Goal: Transaction & Acquisition: Download file/media

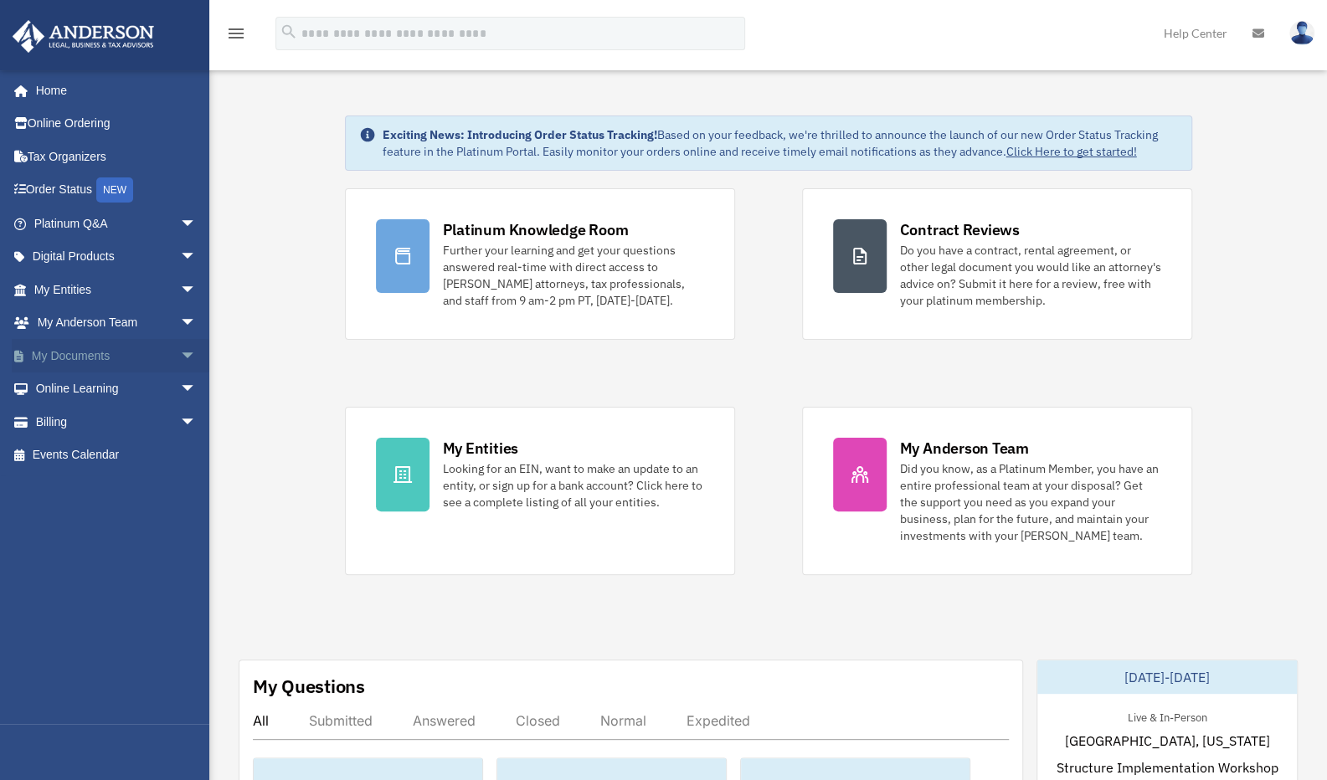
click at [151, 356] on link "My Documents arrow_drop_down" at bounding box center [117, 355] width 210 height 33
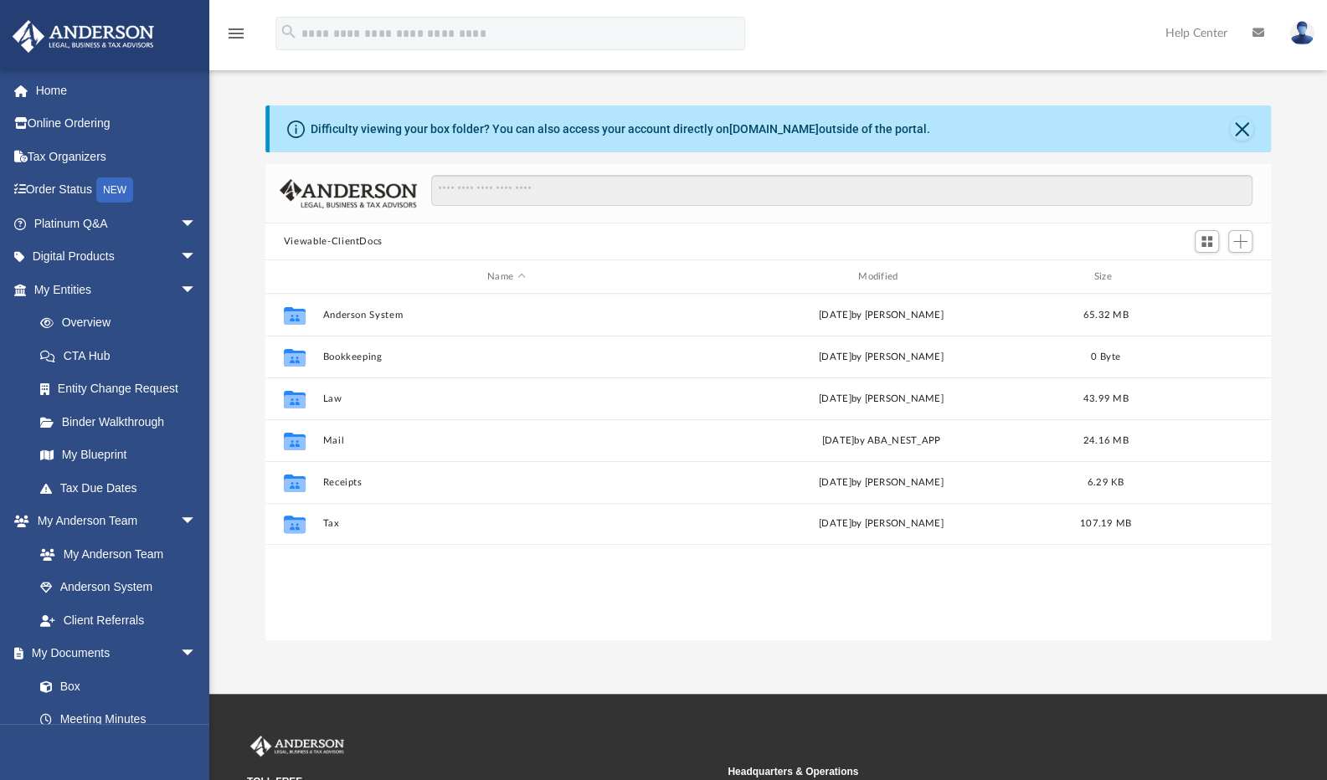
scroll to position [368, 993]
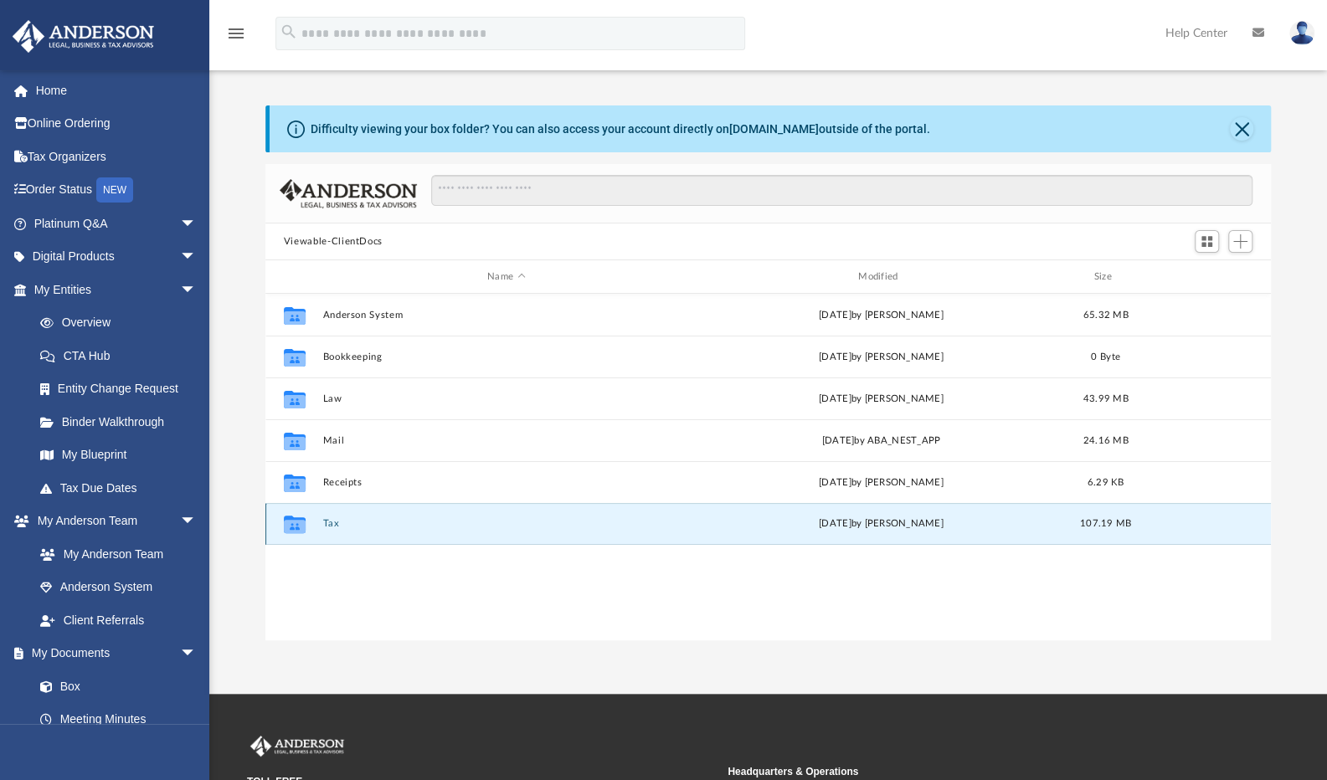
click at [328, 525] on button "Tax" at bounding box center [506, 523] width 368 height 11
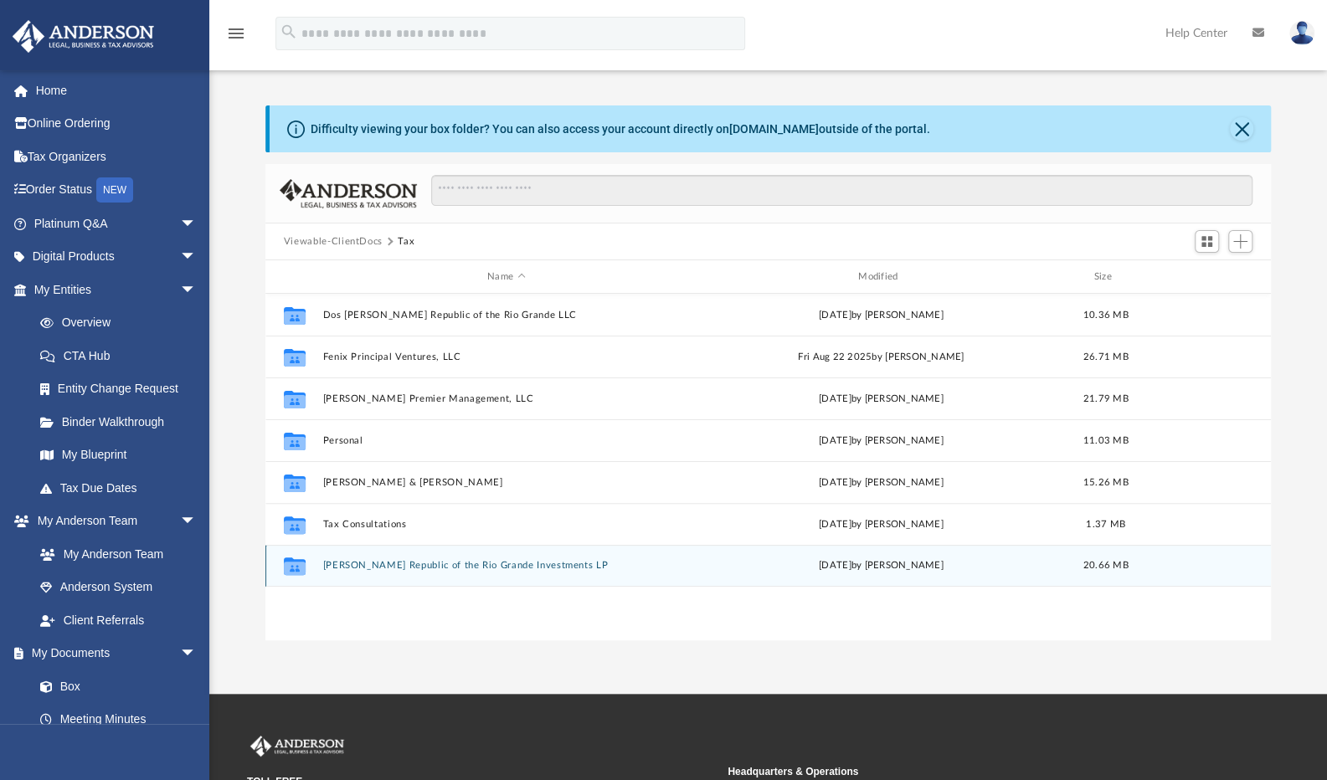
click at [390, 565] on button "[PERSON_NAME] Republic of the Rio Grande Investments LP" at bounding box center [506, 565] width 368 height 11
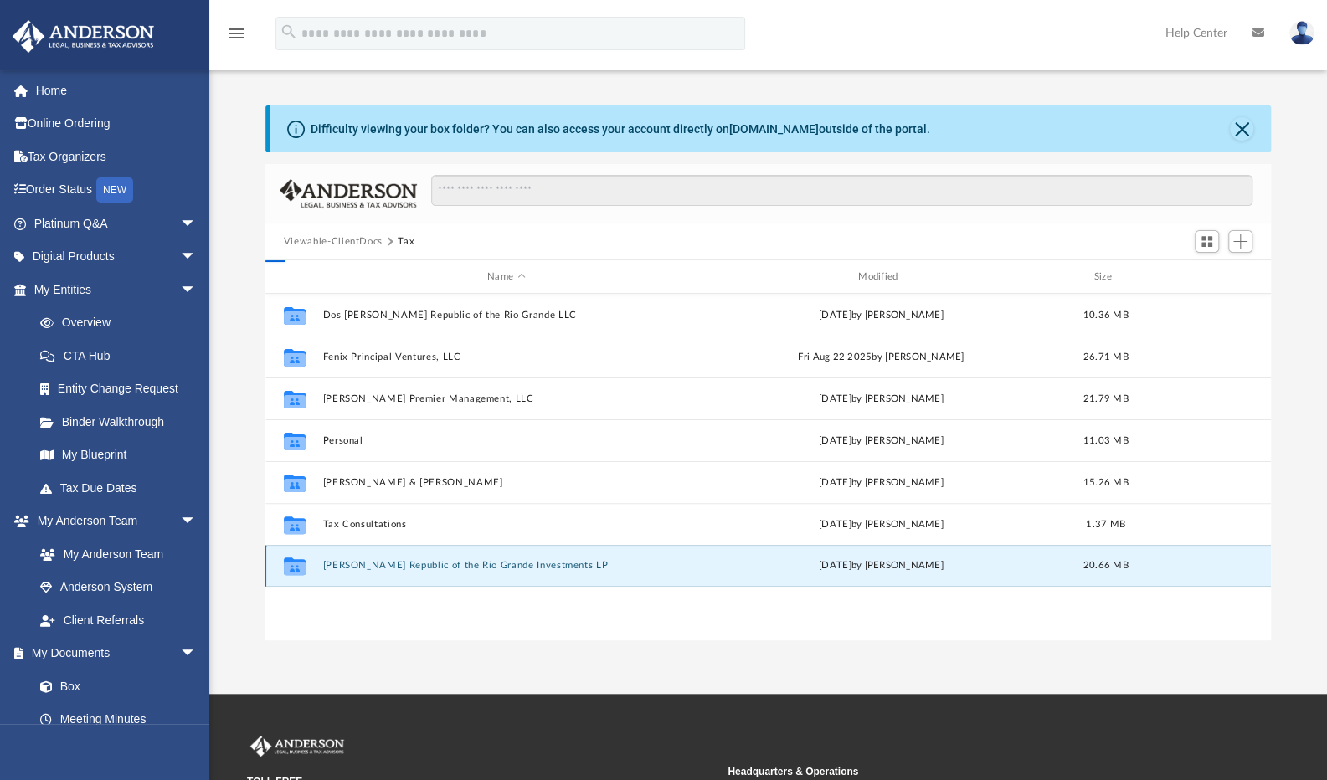
click at [390, 565] on button "[PERSON_NAME] Republic of the Rio Grande Investments LP" at bounding box center [506, 565] width 368 height 11
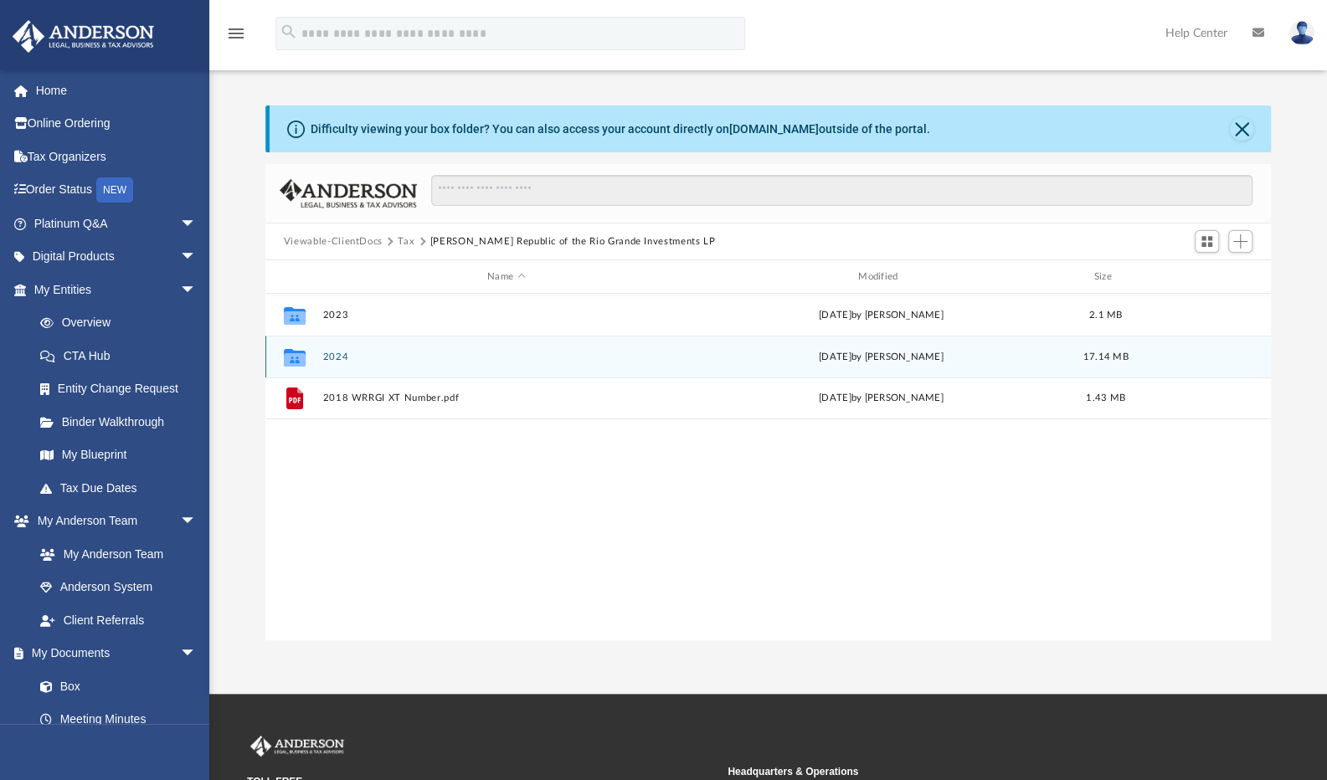
click at [337, 362] on div "Collaborated Folder 2024 [DATE] by [PERSON_NAME] 17.14 MB" at bounding box center [767, 357] width 1005 height 42
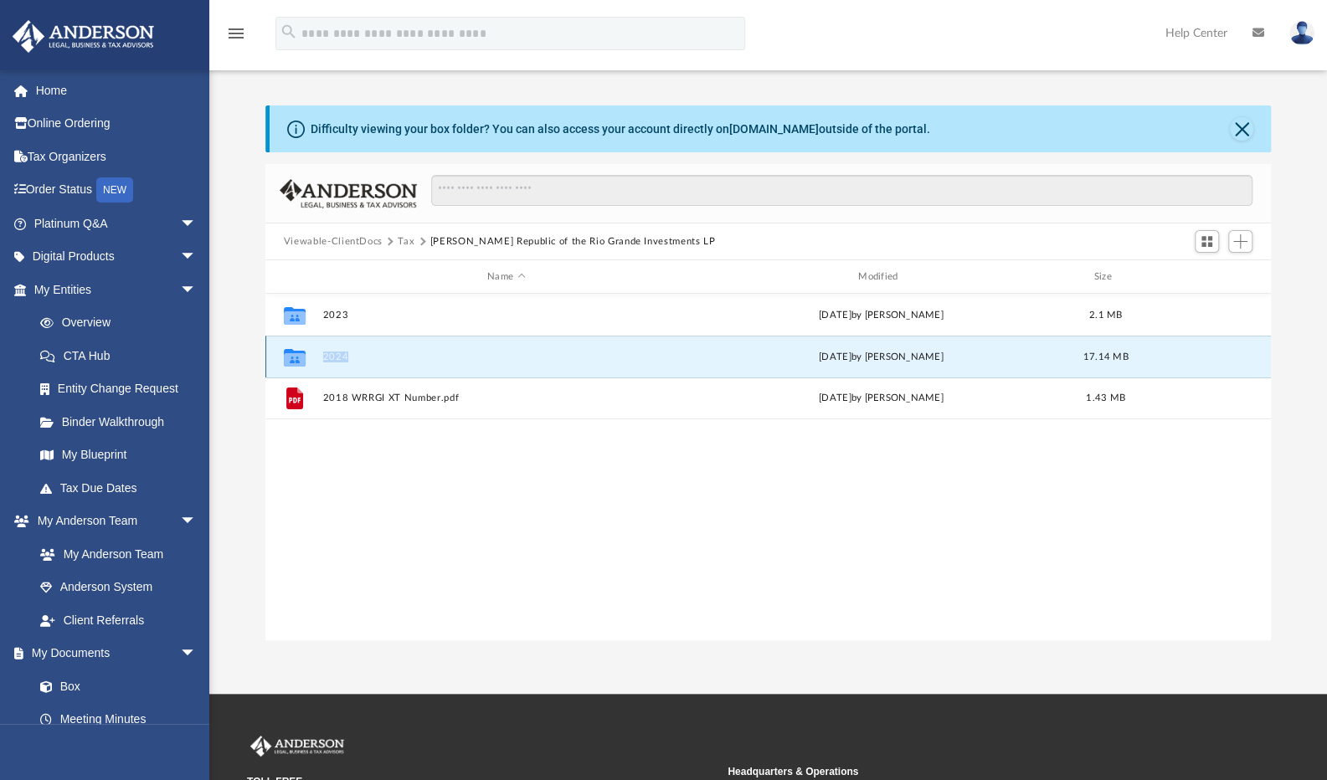
click at [338, 358] on button "2024" at bounding box center [506, 357] width 368 height 11
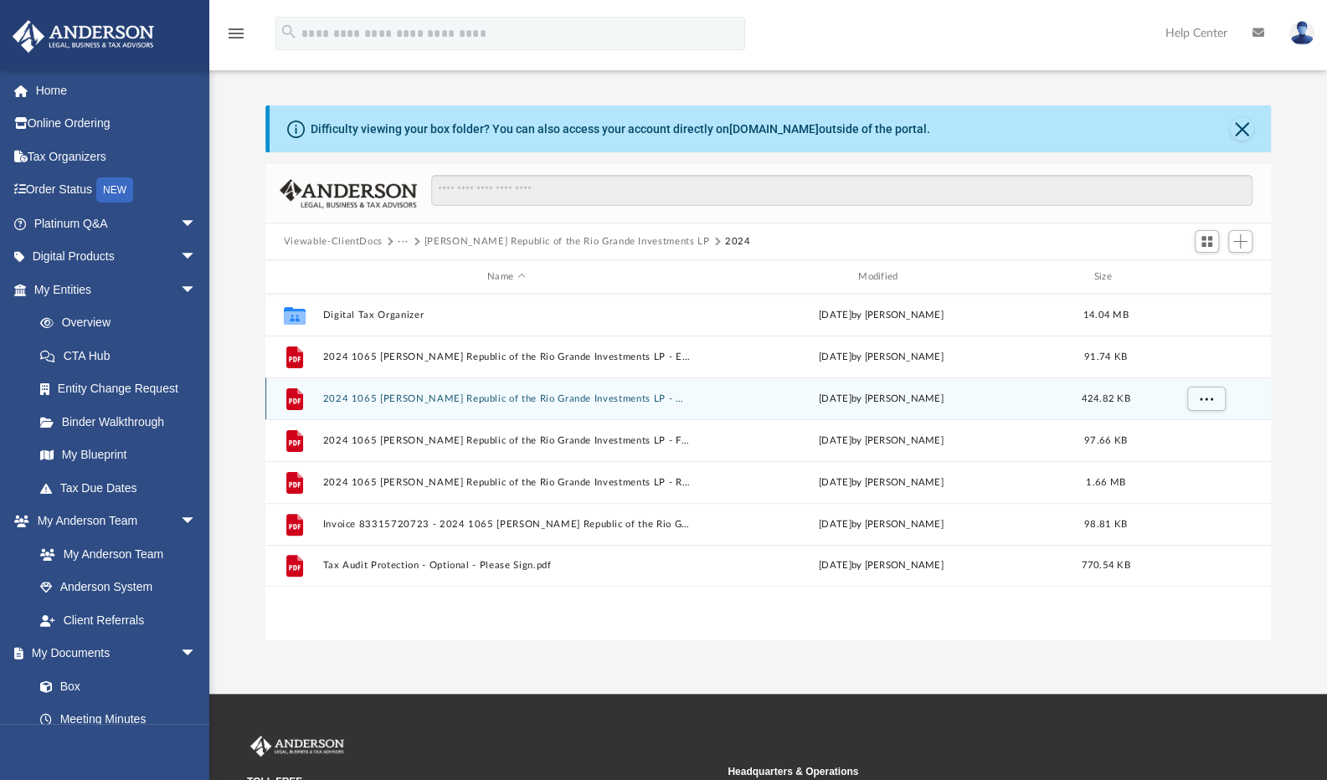
click at [561, 403] on button "2024 1065 [PERSON_NAME] Republic of the Rio Grande Investments LP - Completed C…" at bounding box center [506, 398] width 368 height 11
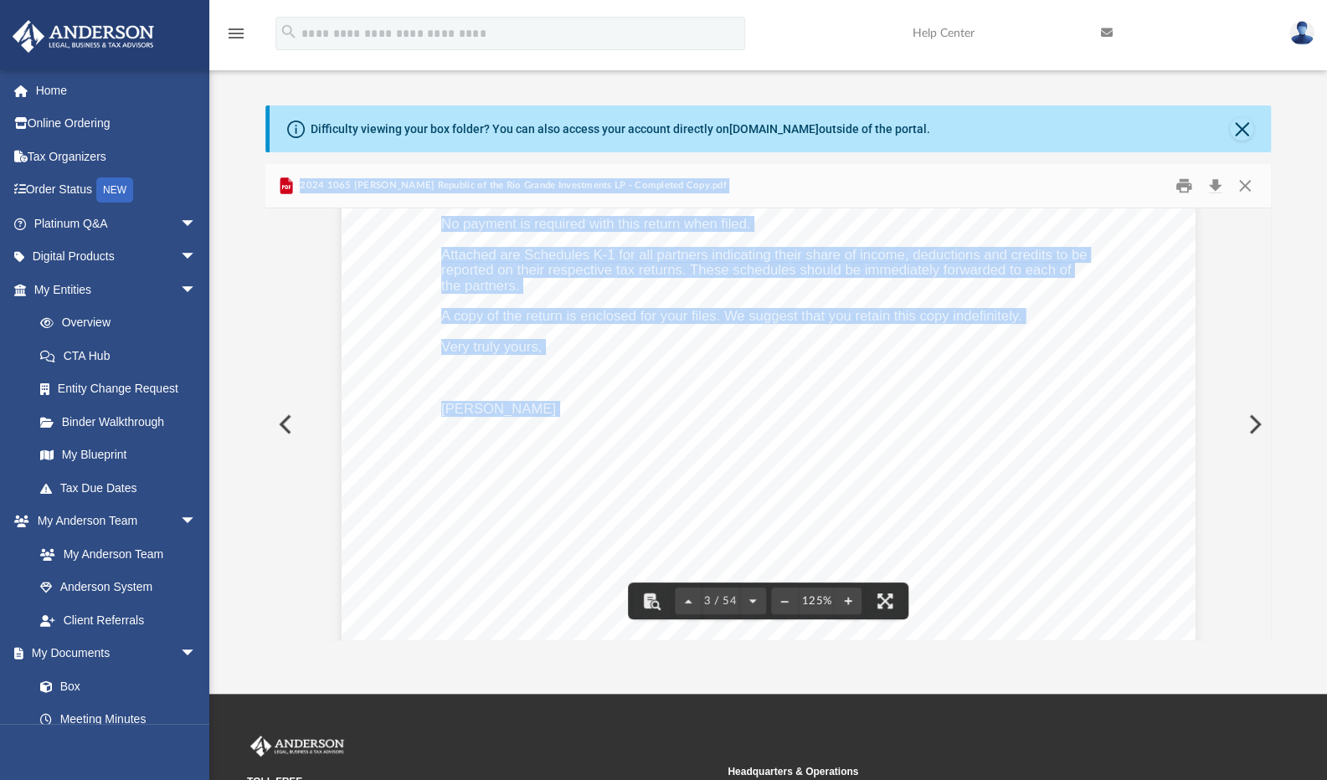
scroll to position [3097, 0]
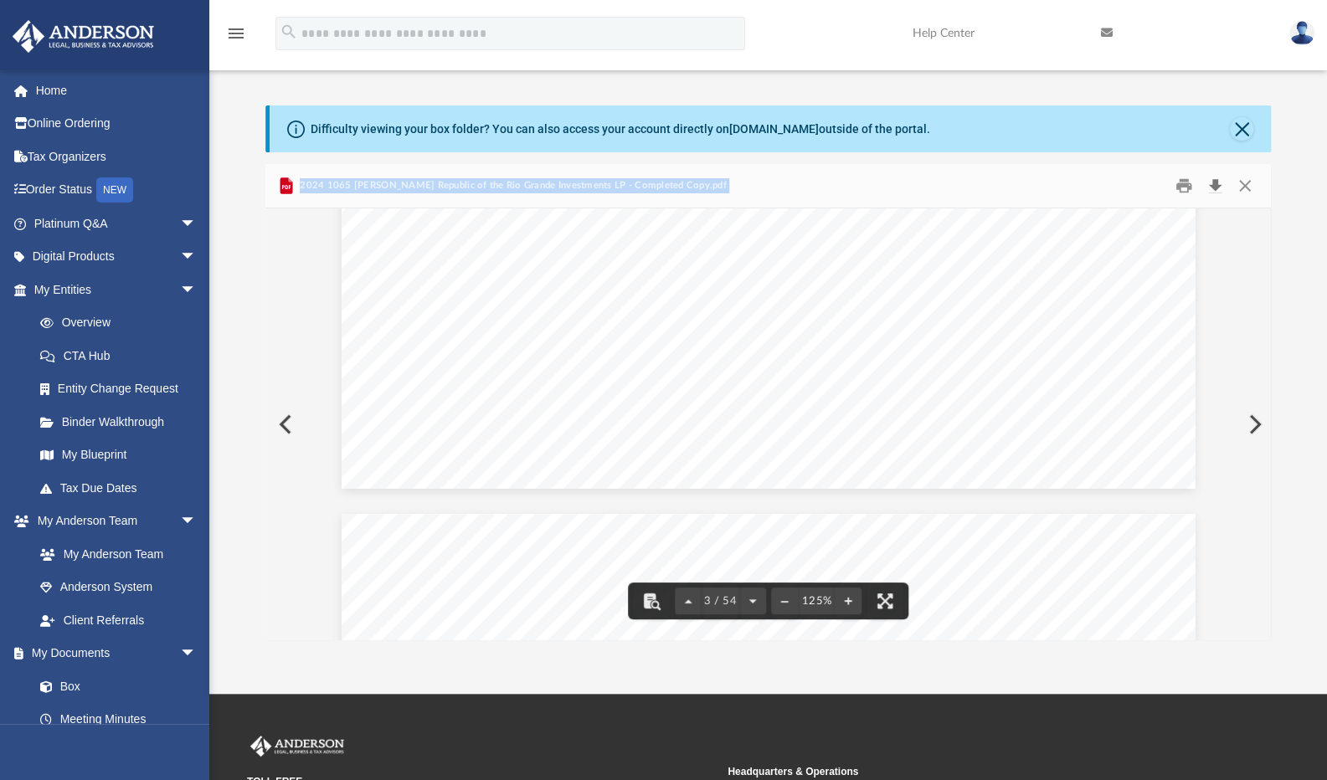
click at [1214, 188] on button "Download" at bounding box center [1215, 186] width 30 height 26
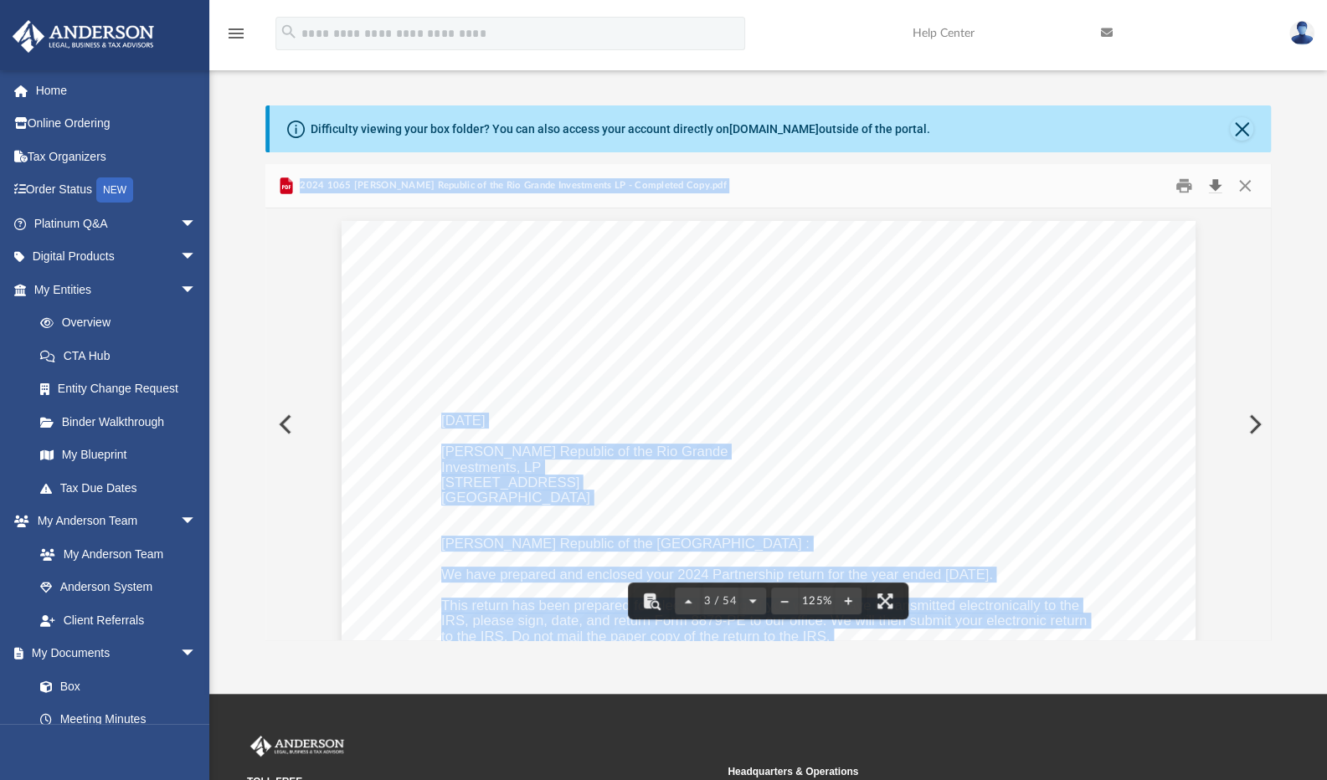
scroll to position [1925, 0]
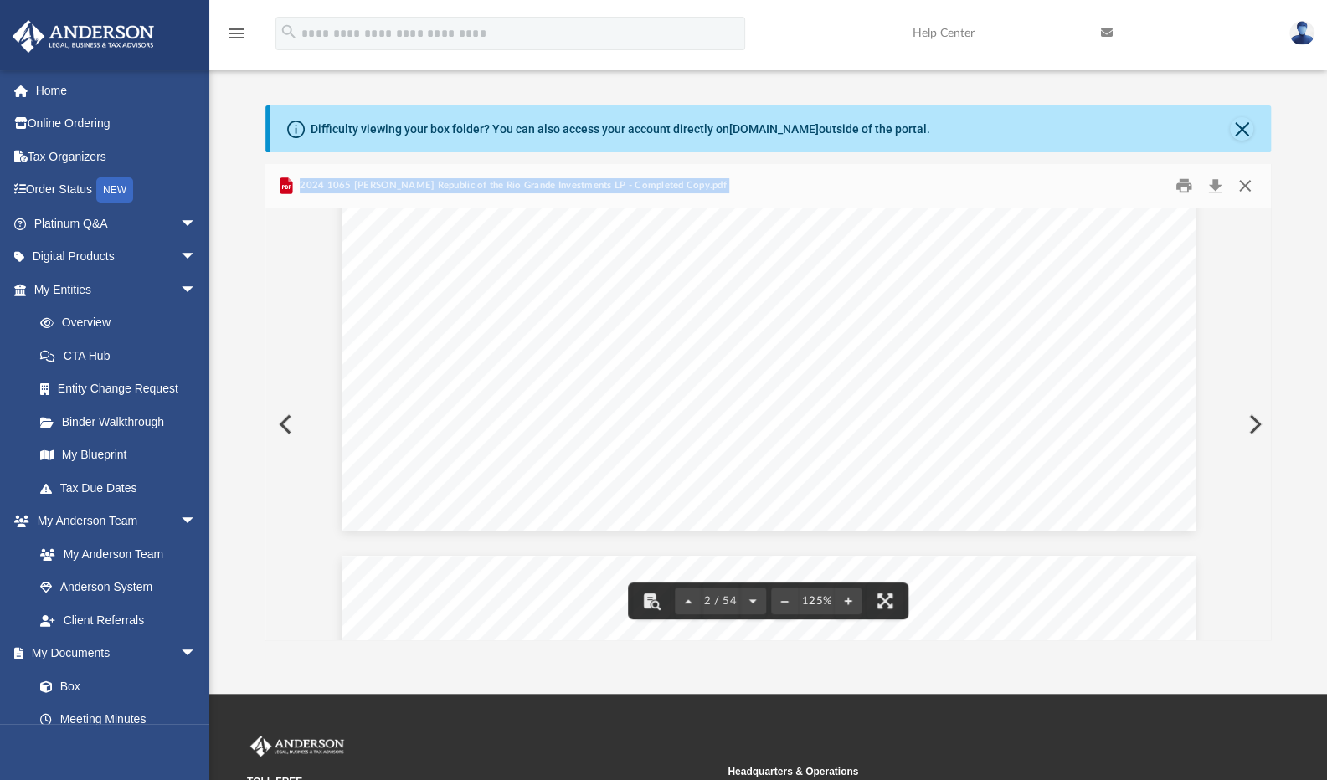
click at [1246, 185] on button "Close" at bounding box center [1245, 186] width 30 height 26
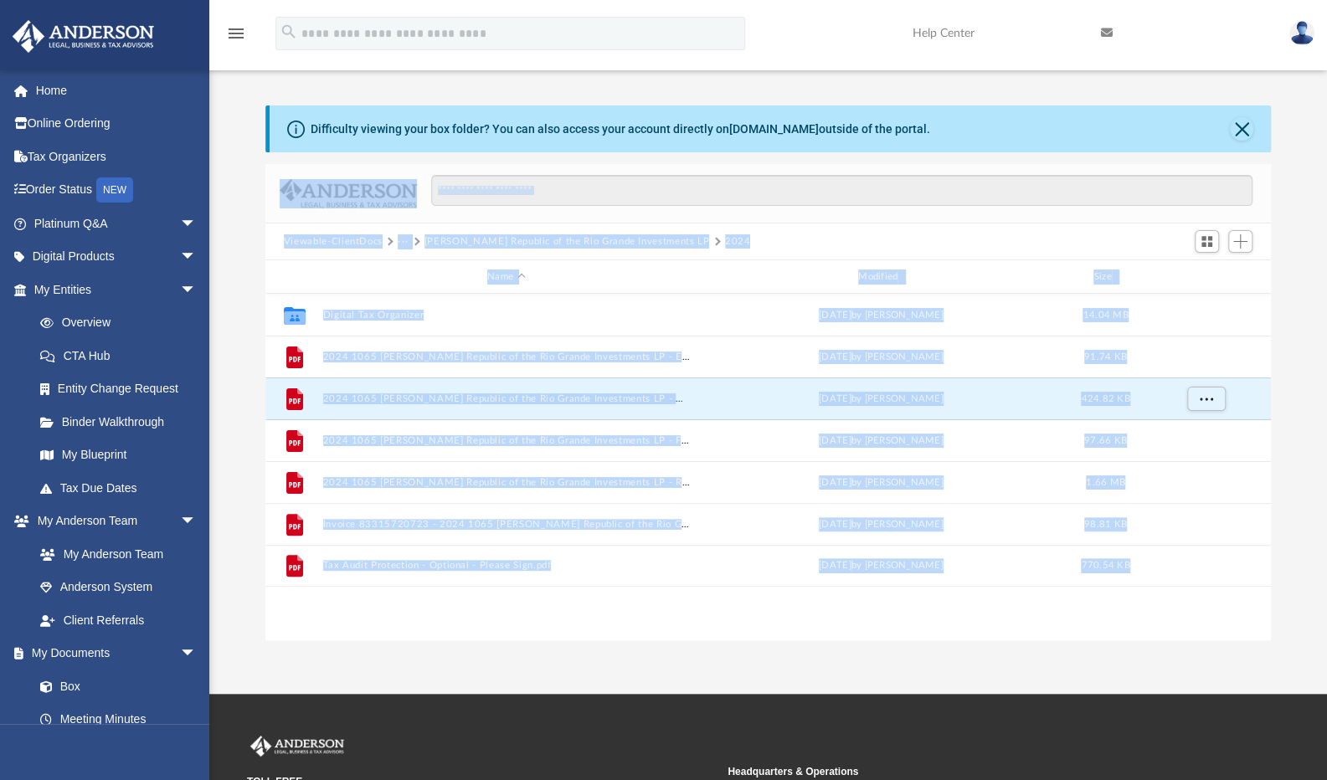
click at [399, 242] on button "···" at bounding box center [403, 241] width 11 height 15
click at [401, 241] on button "···" at bounding box center [403, 241] width 11 height 15
click at [348, 242] on button "Viewable-ClientDocs" at bounding box center [333, 241] width 99 height 15
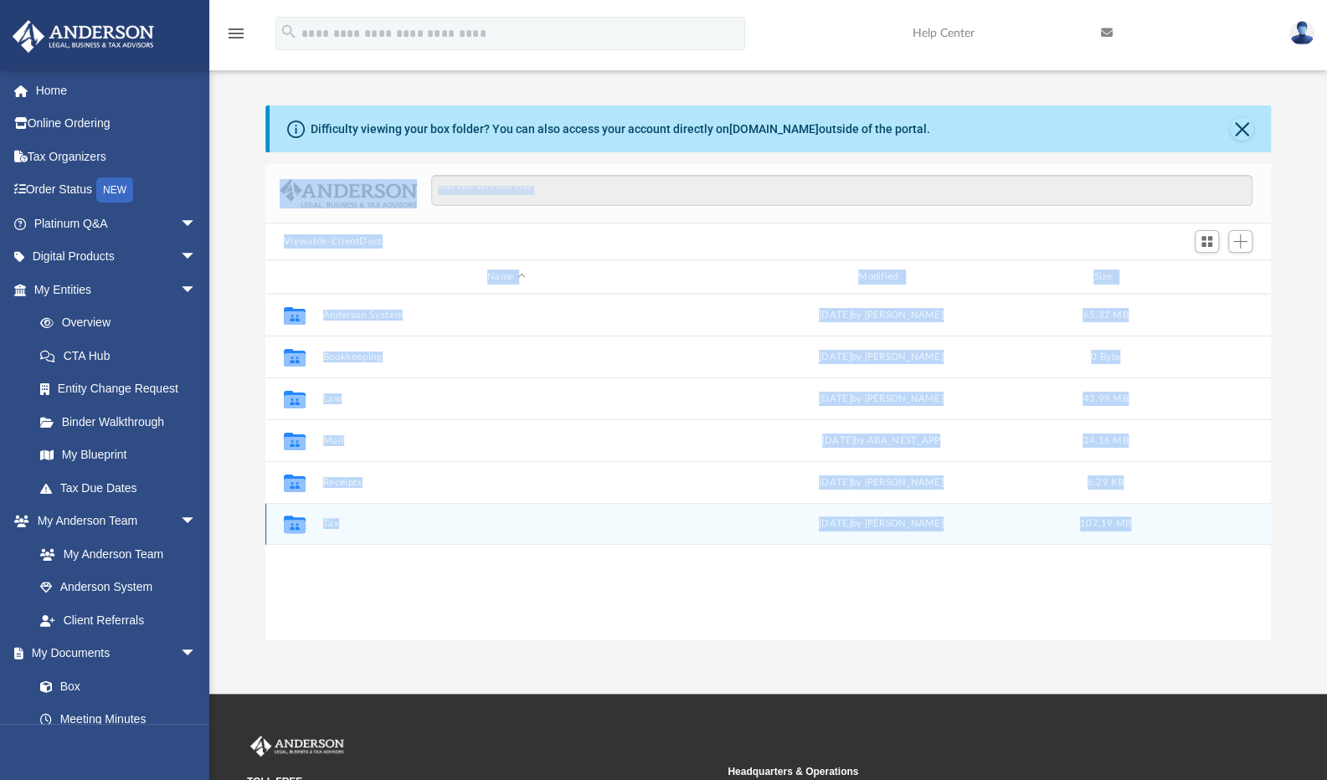
click at [332, 523] on button "Tax" at bounding box center [506, 523] width 368 height 11
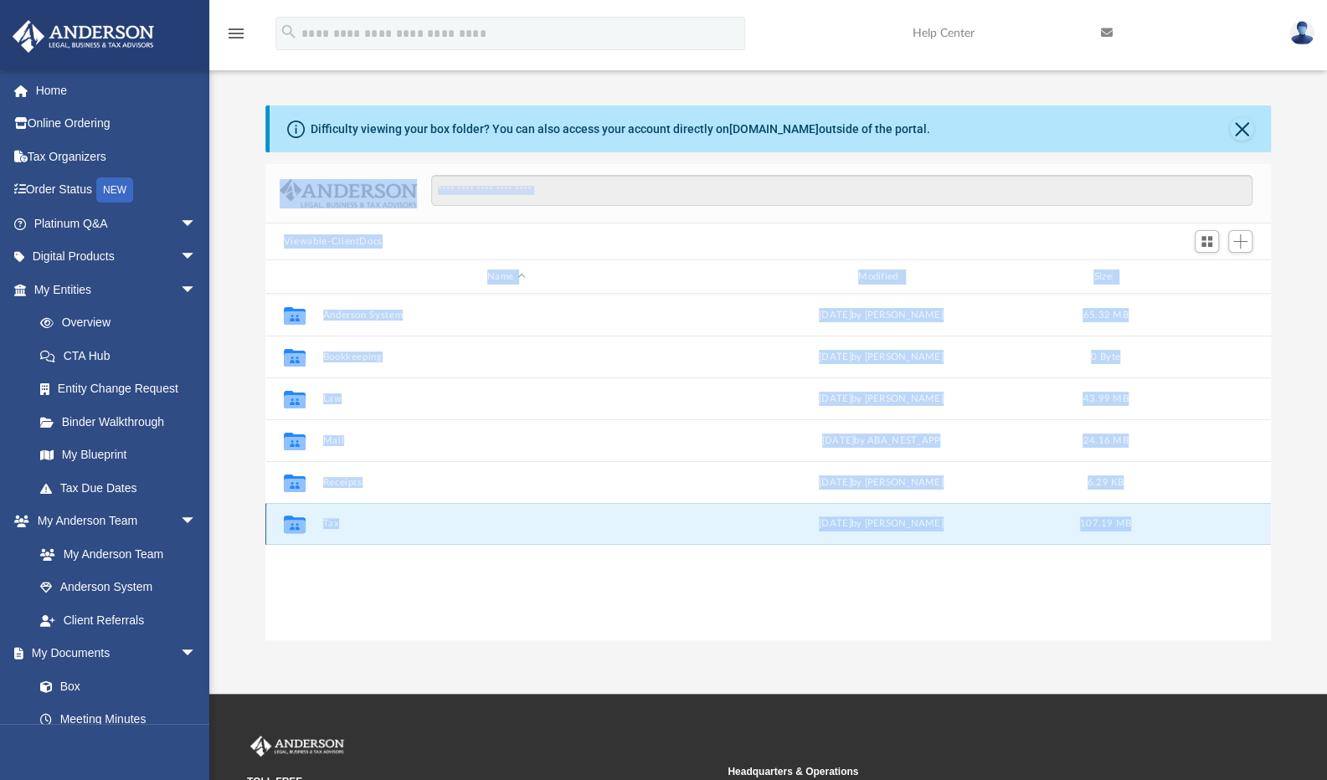
click at [332, 523] on button "Tax" at bounding box center [506, 523] width 368 height 11
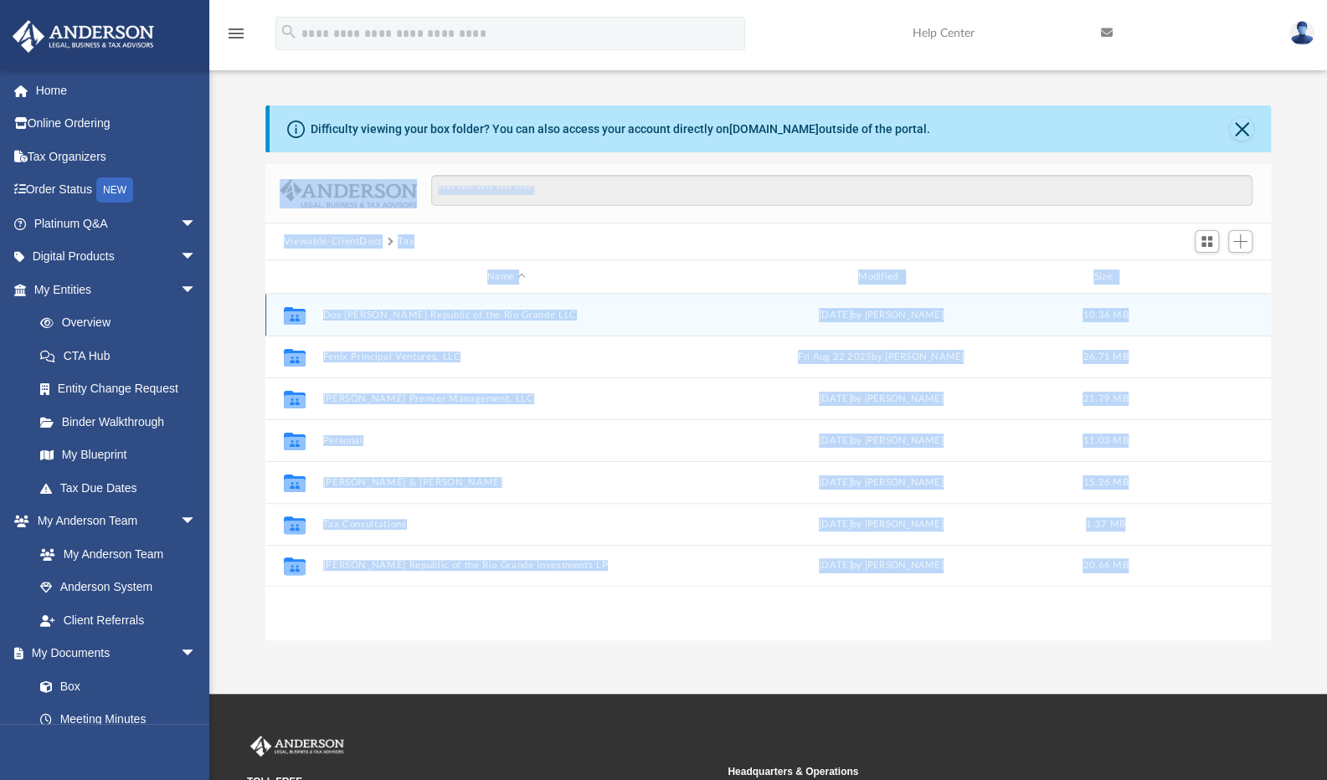
click at [385, 316] on button "Dos [PERSON_NAME] Republic of the Rio Grande LLC" at bounding box center [506, 315] width 368 height 11
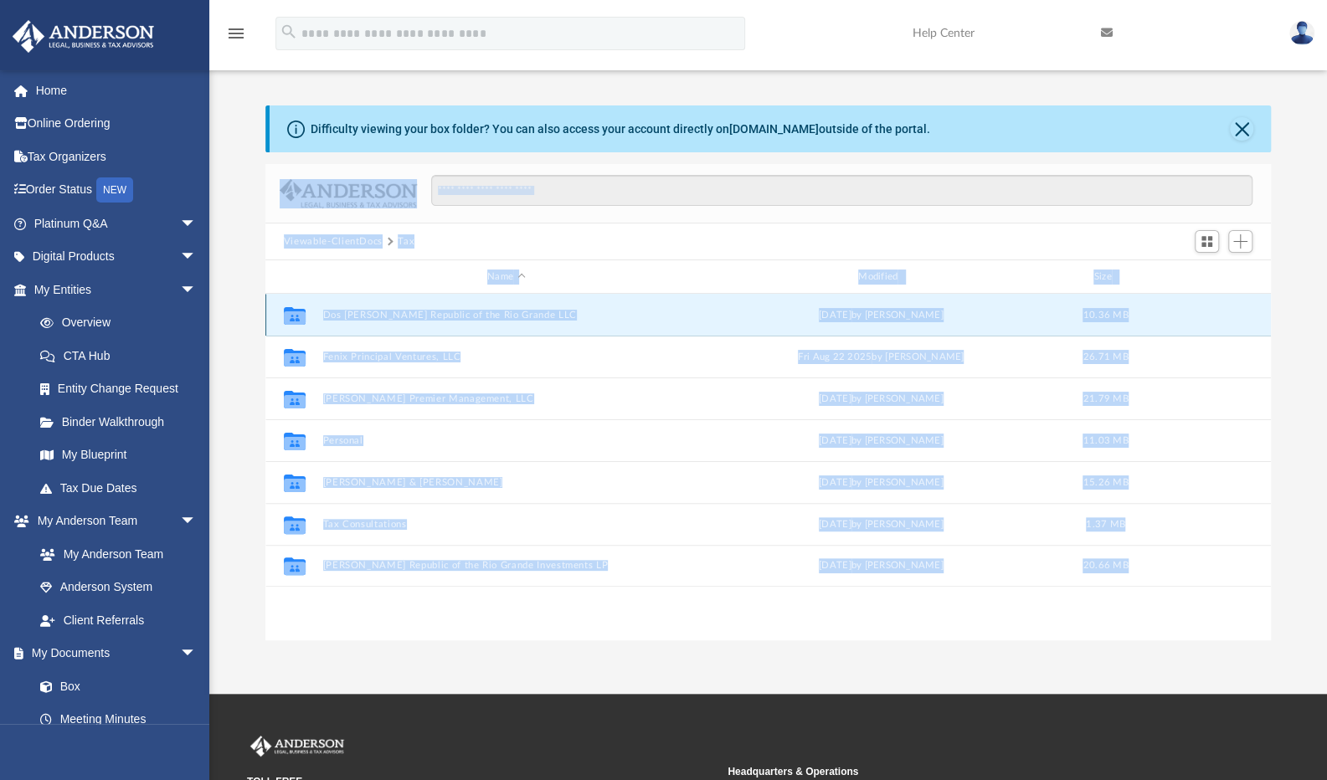
click at [385, 316] on button "Dos [PERSON_NAME] Republic of the Rio Grande LLC" at bounding box center [506, 315] width 368 height 11
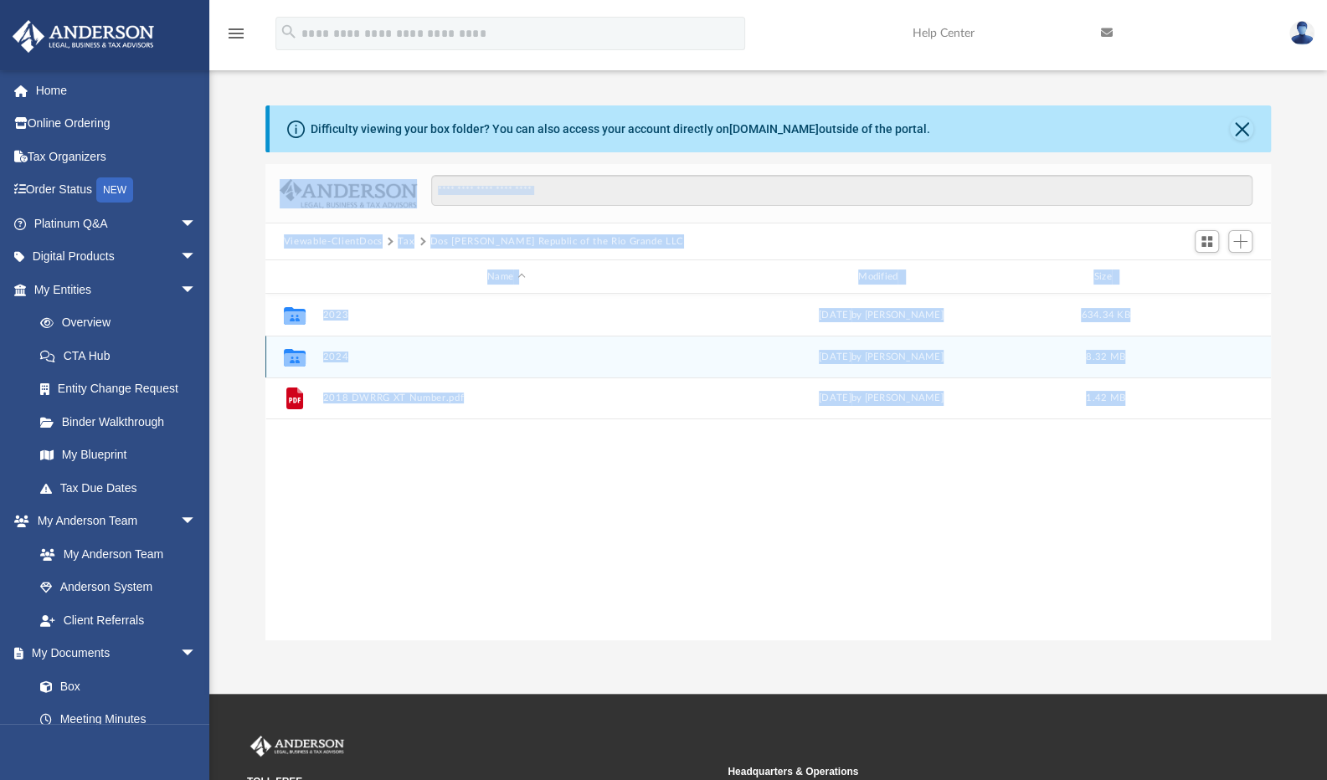
click at [338, 360] on button "2024" at bounding box center [506, 357] width 368 height 11
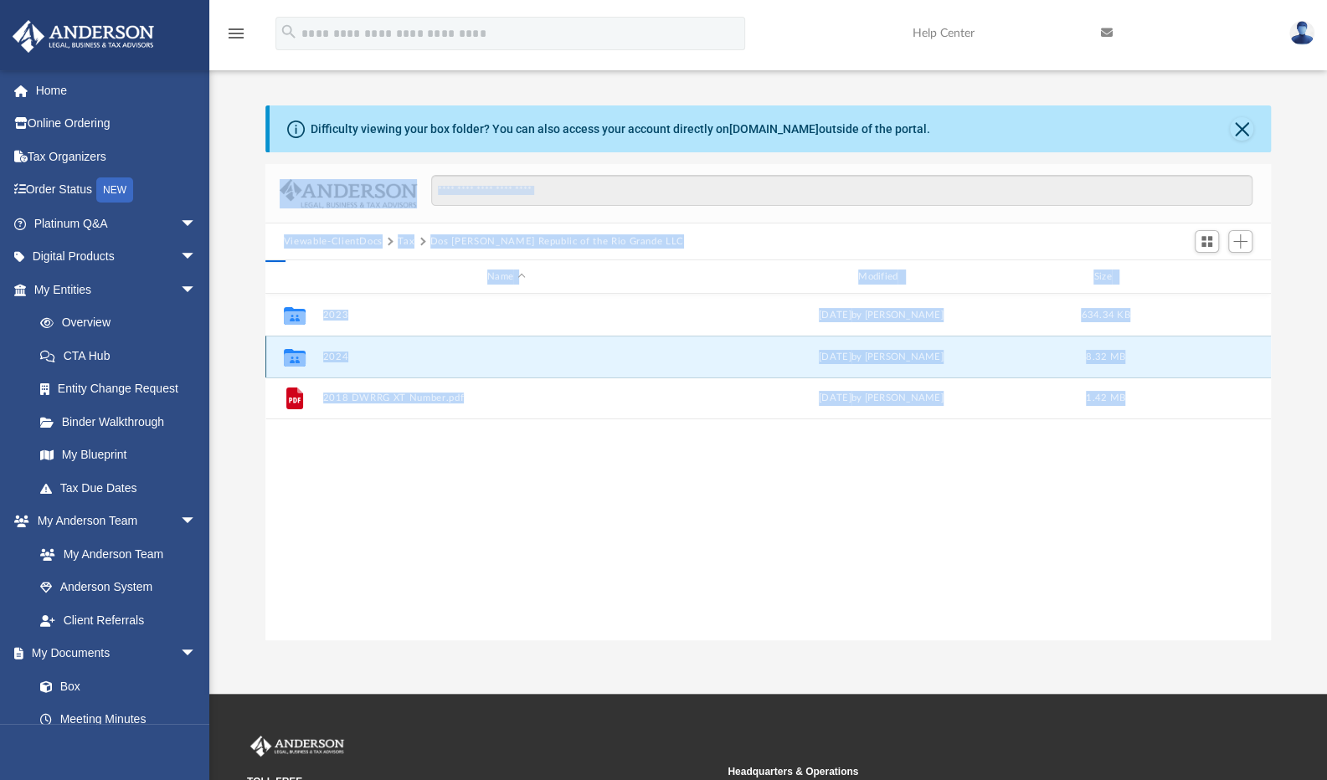
click at [338, 360] on button "2024" at bounding box center [506, 357] width 368 height 11
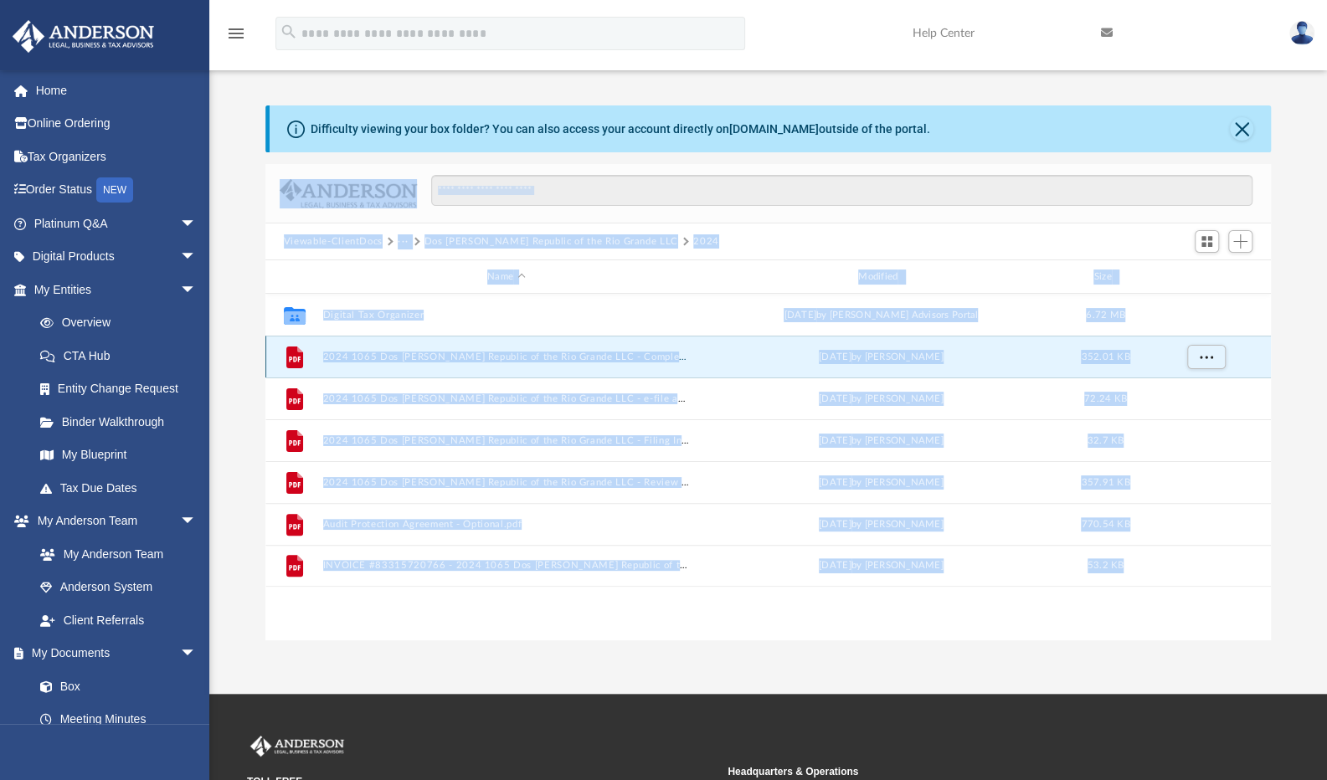
click at [469, 352] on button "2024 1065 Dos [PERSON_NAME] Republic of the Rio Grande LLC - Completed Copy.pdf" at bounding box center [506, 357] width 368 height 11
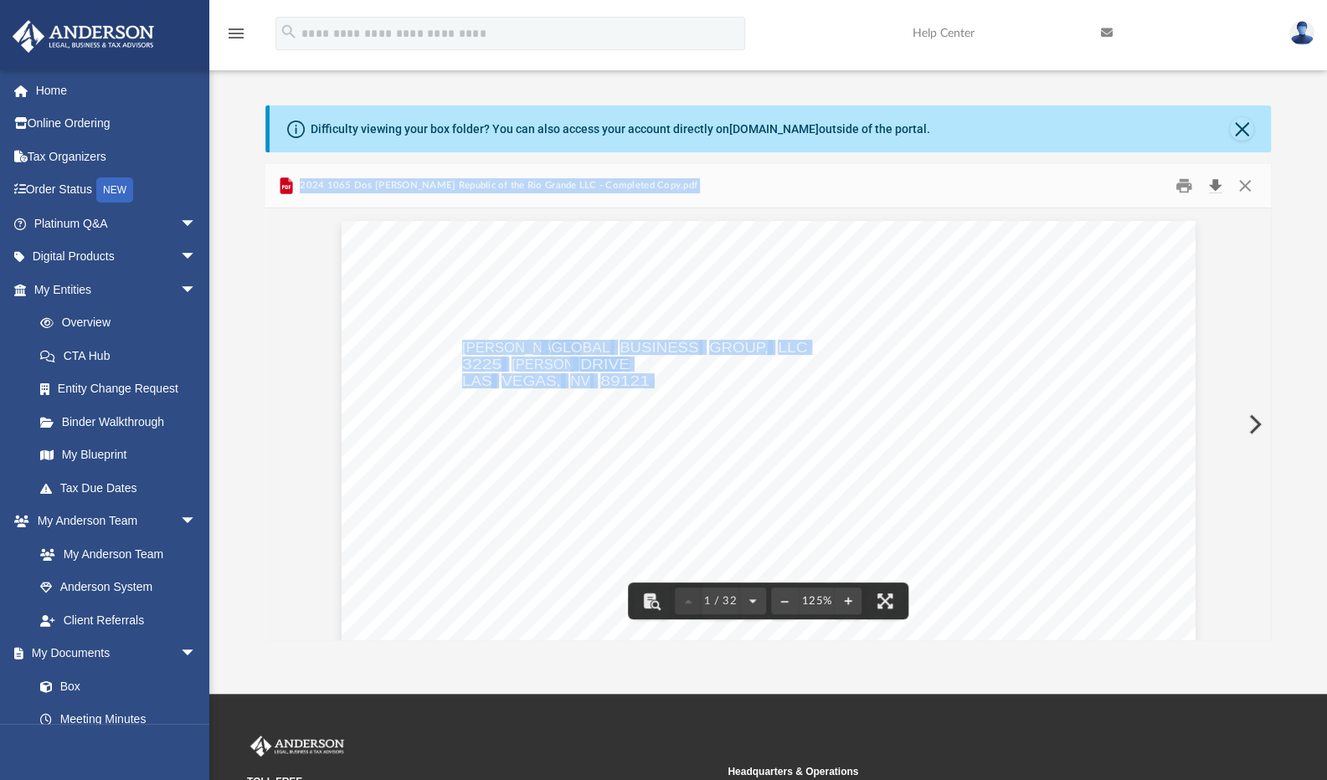
click at [1216, 188] on button "Download" at bounding box center [1215, 186] width 30 height 26
click at [1243, 184] on button "Close" at bounding box center [1245, 186] width 30 height 26
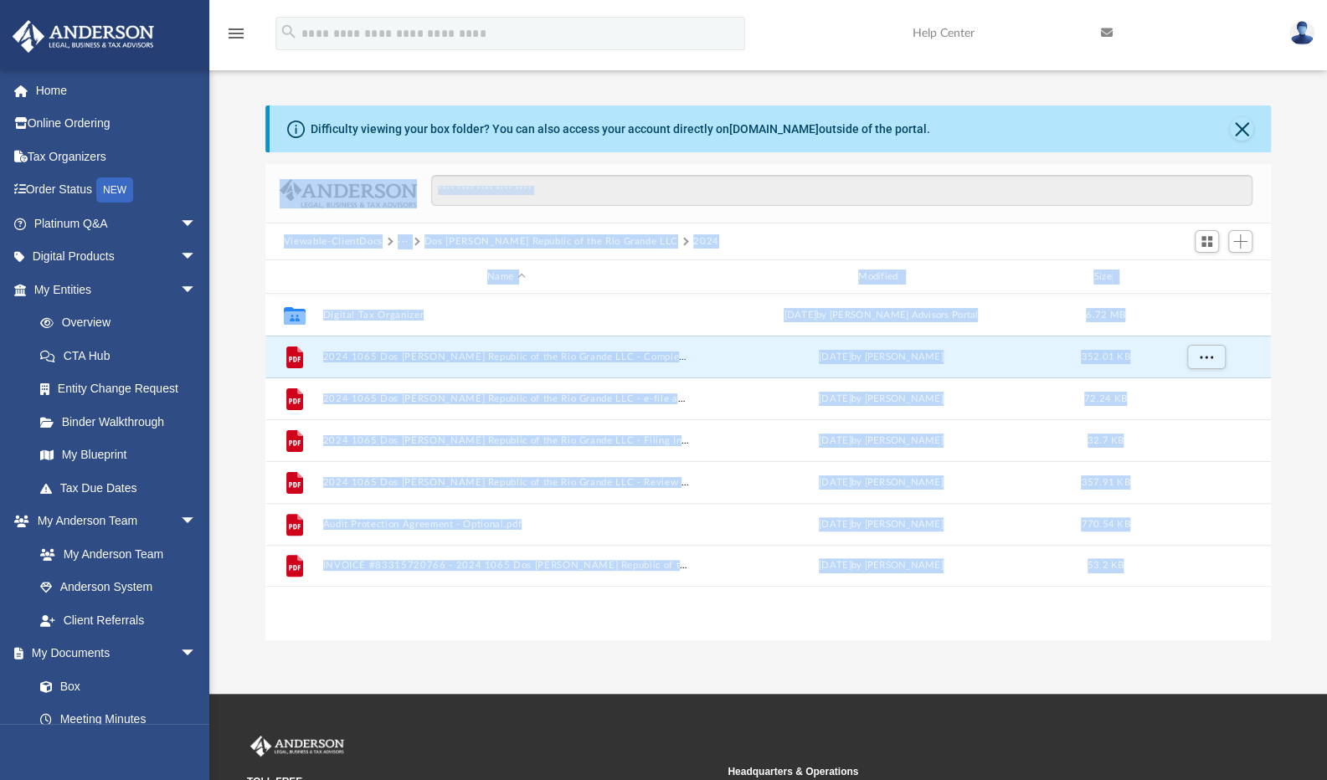
click at [363, 237] on button "Viewable-ClientDocs" at bounding box center [333, 241] width 99 height 15
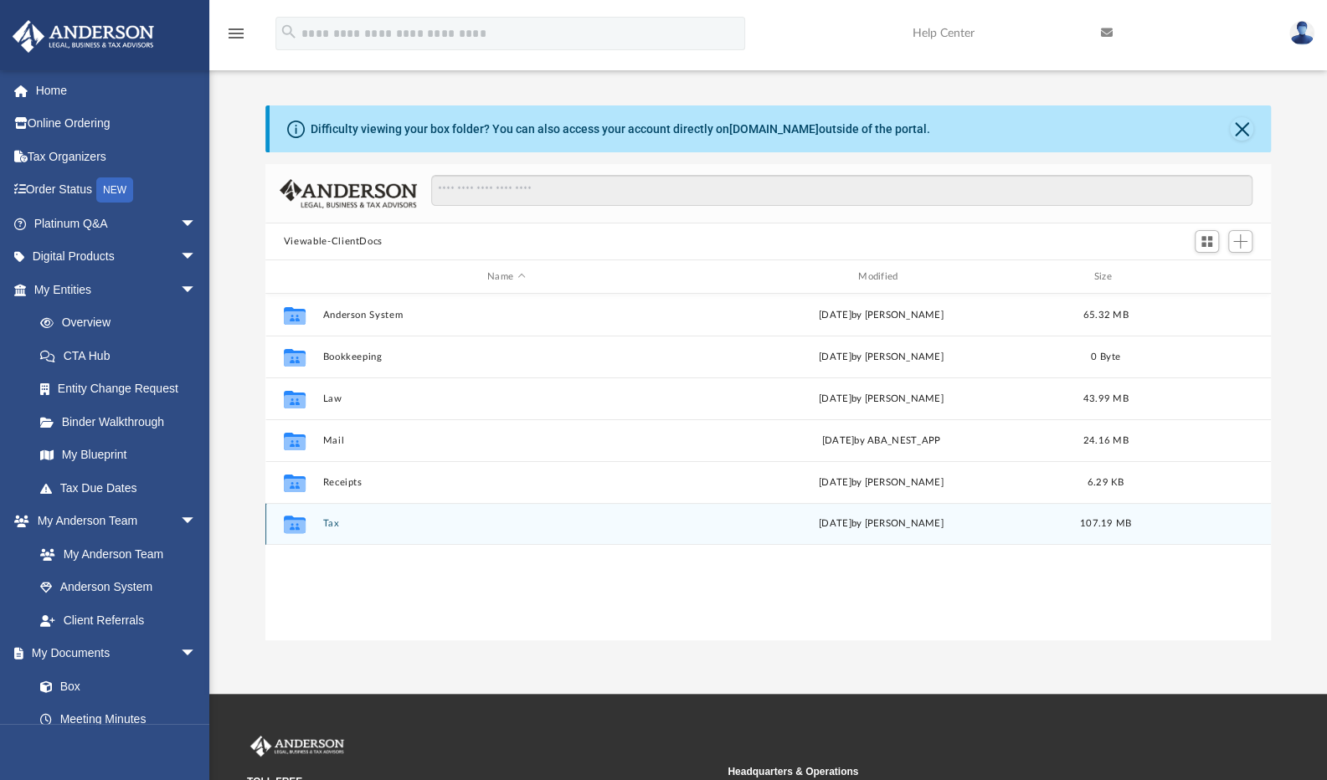
click at [329, 517] on div "Collaborated Folder Tax [DATE] by [PERSON_NAME] 107.19 MB" at bounding box center [767, 524] width 1005 height 42
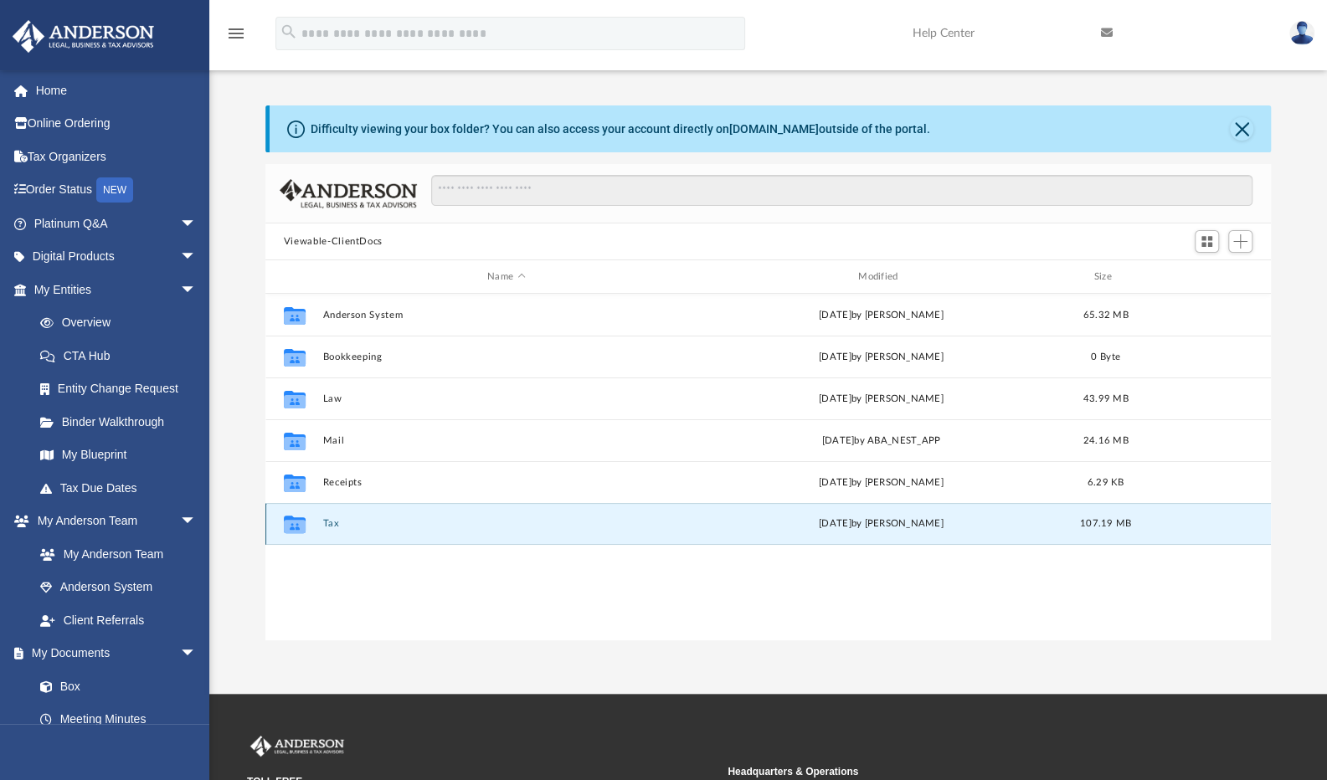
click at [328, 524] on button "Tax" at bounding box center [506, 523] width 368 height 11
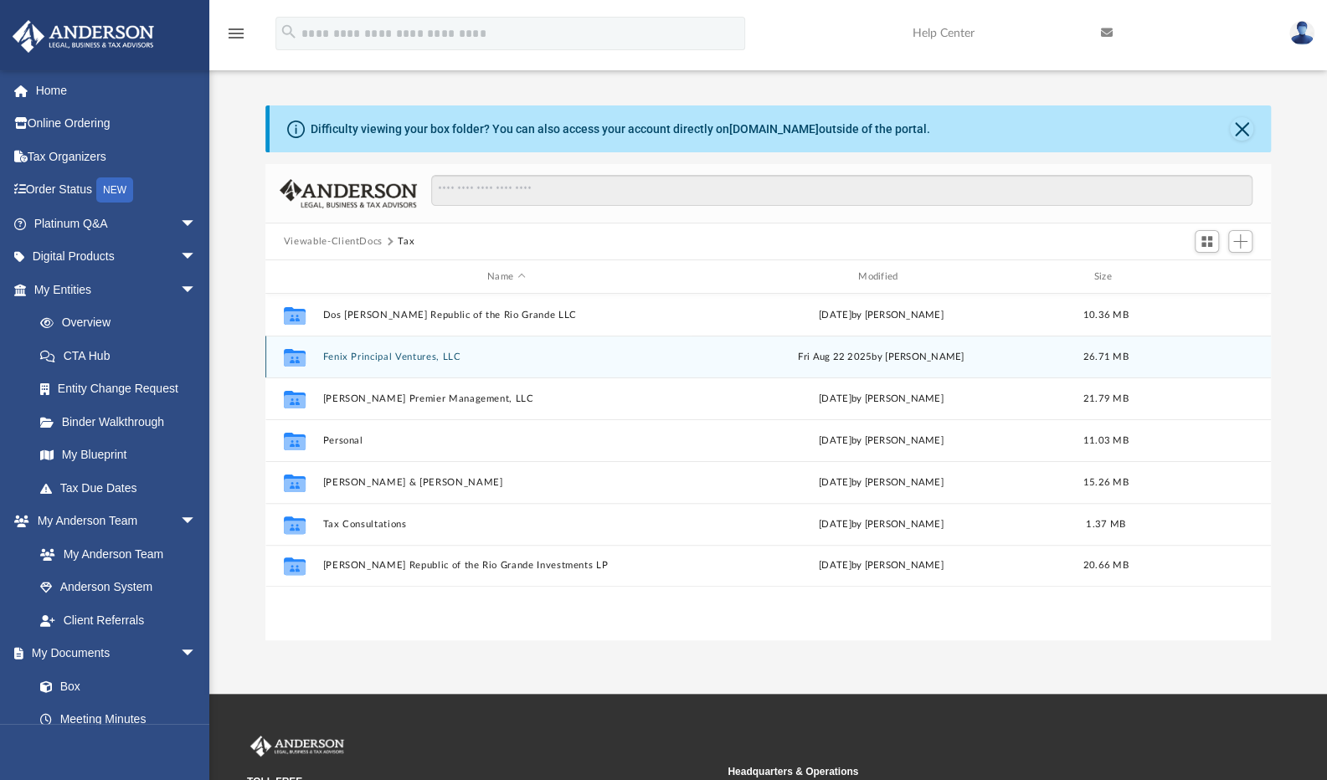
click at [357, 354] on button "Fenix Principal Ventures, LLC" at bounding box center [506, 357] width 368 height 11
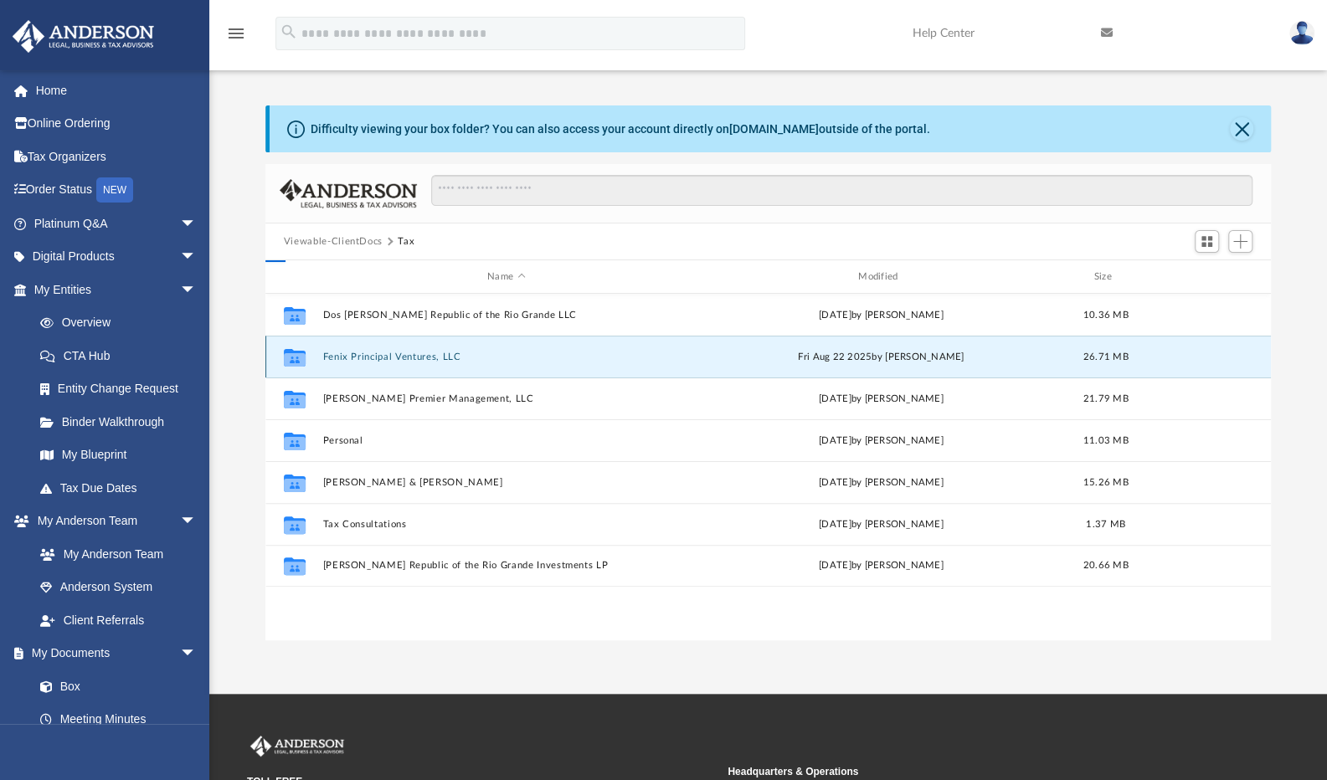
click at [357, 354] on button "Fenix Principal Ventures, LLC" at bounding box center [506, 357] width 368 height 11
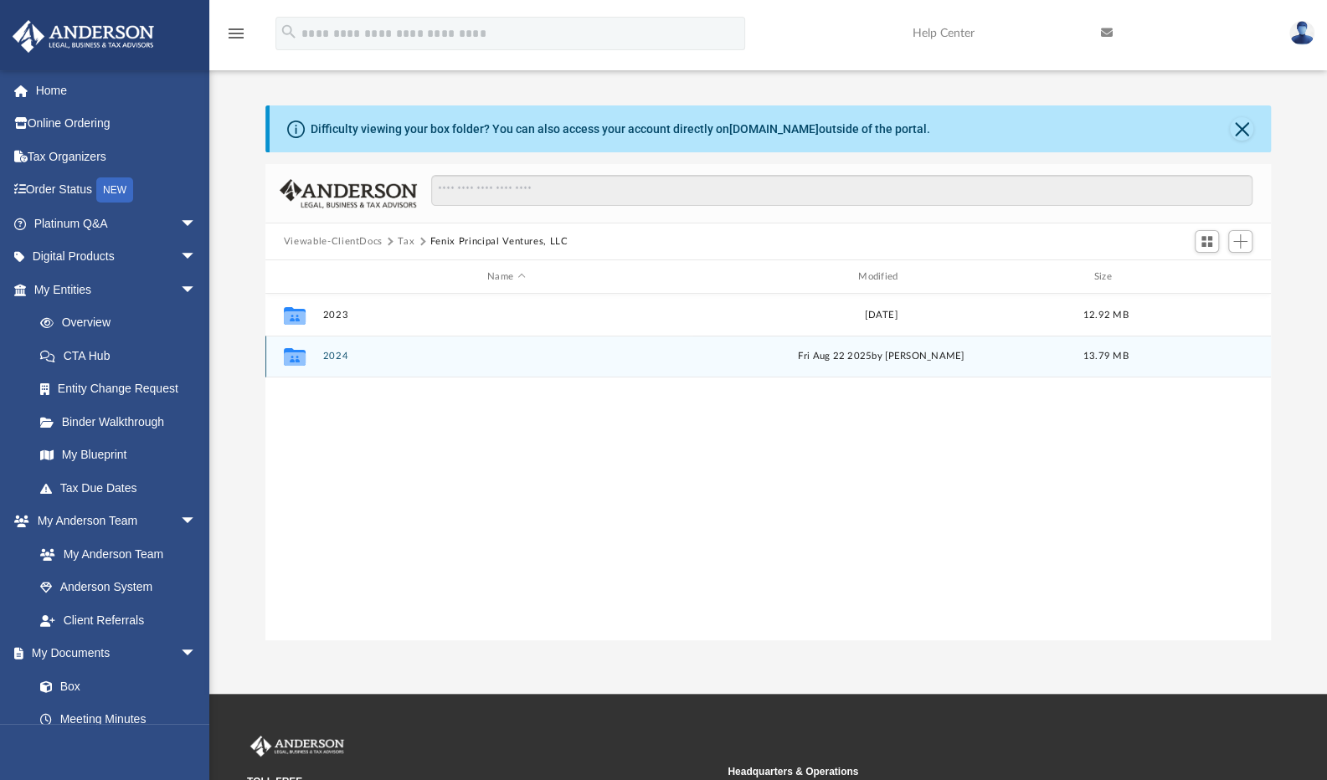
click at [342, 355] on button "2024" at bounding box center [506, 356] width 368 height 11
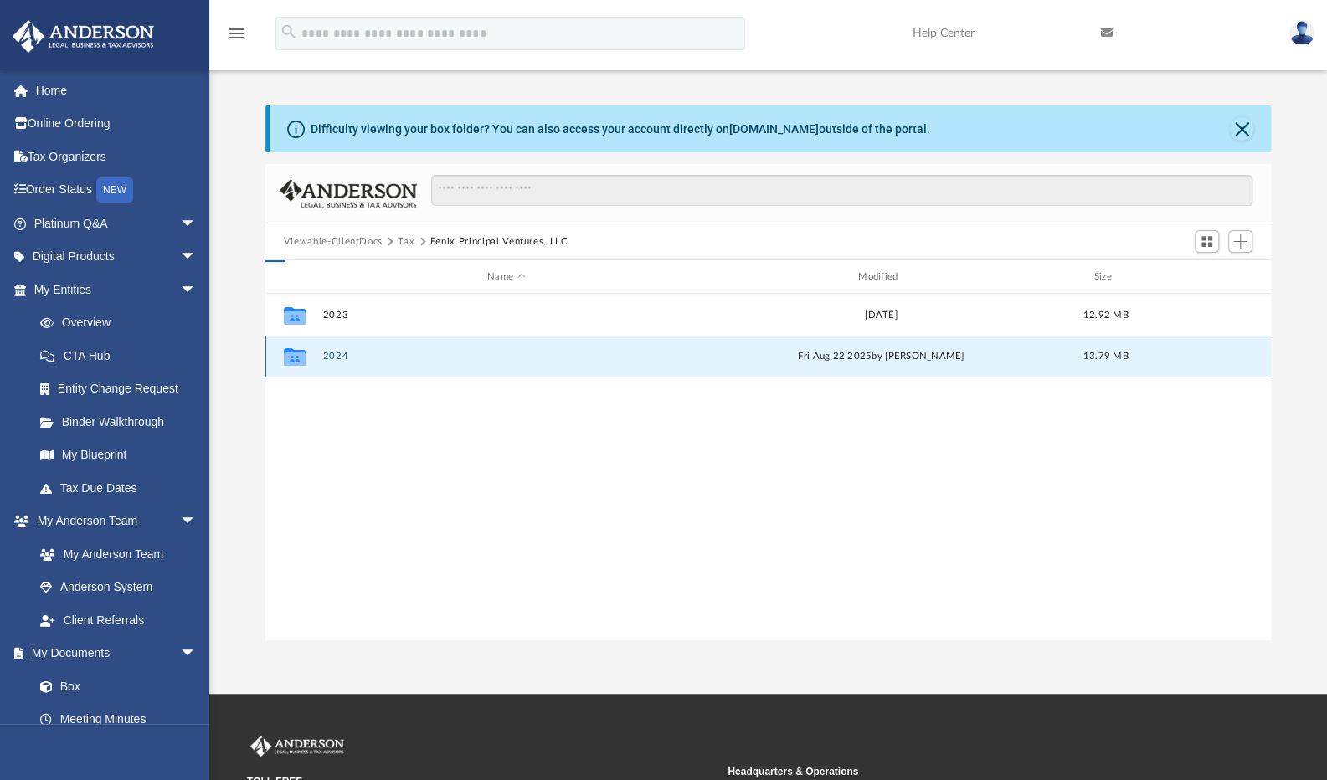
click at [342, 355] on button "2024" at bounding box center [506, 356] width 368 height 11
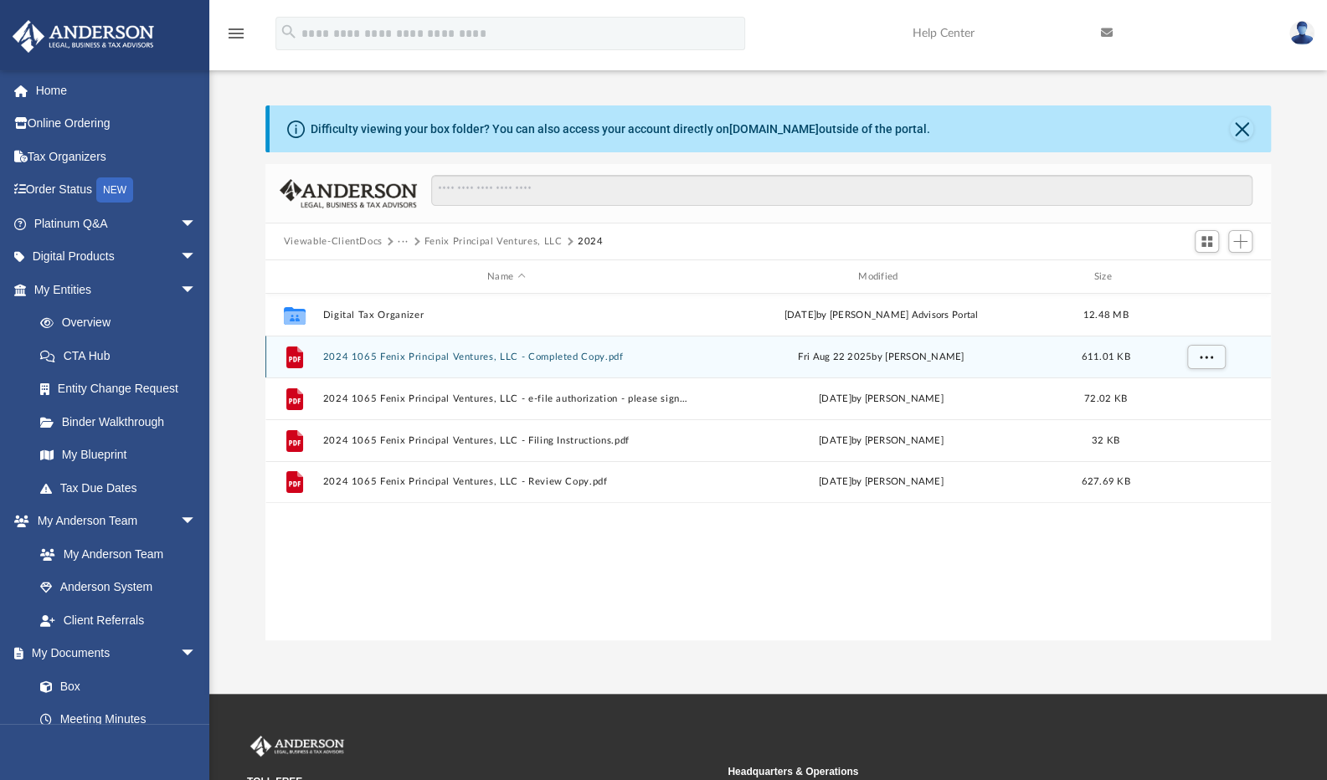
click at [522, 357] on button "2024 1065 Fenix Principal Ventures, LLC - Completed Copy.pdf" at bounding box center [506, 357] width 368 height 11
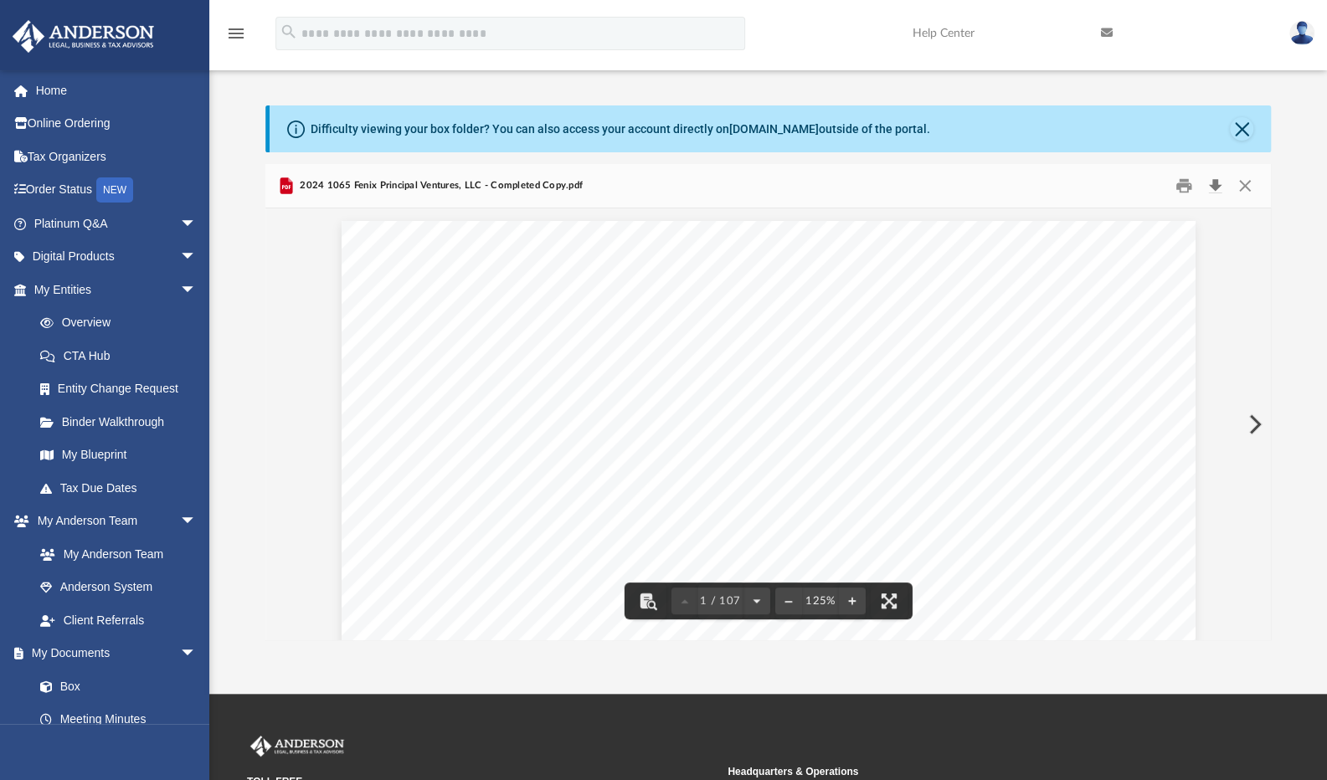
click at [1214, 185] on button "Download" at bounding box center [1215, 186] width 30 height 26
